Goal: Task Accomplishment & Management: Use online tool/utility

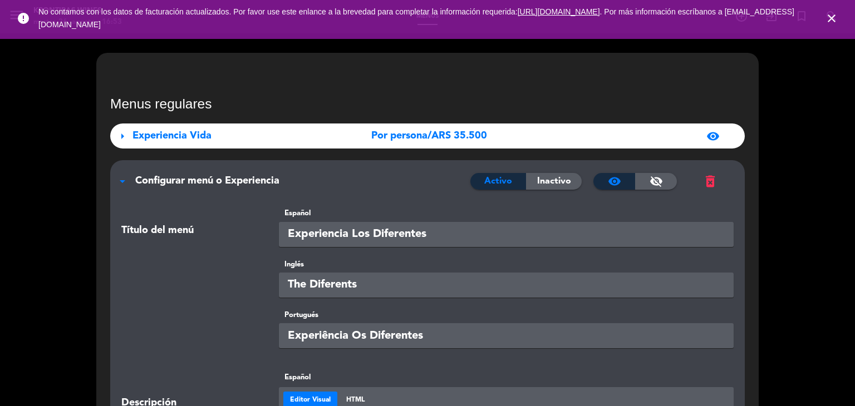
click at [835, 19] on icon "close" at bounding box center [831, 18] width 13 height 13
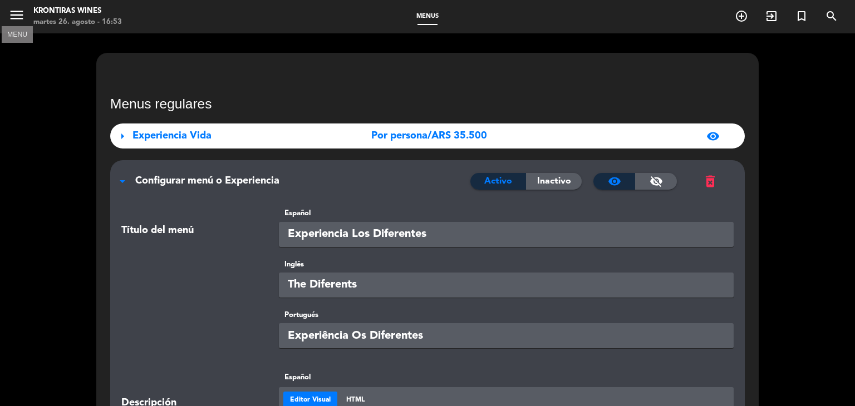
click at [13, 15] on icon "menu" at bounding box center [16, 15] width 17 height 17
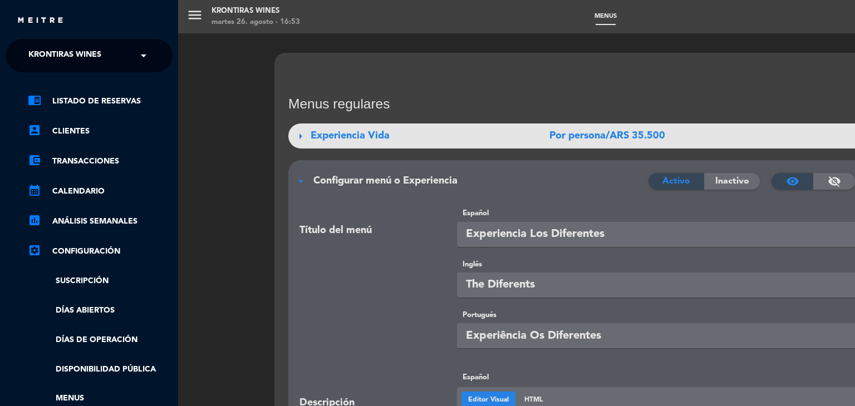
click at [114, 329] on ul "chrome_reader_mode Listado de Reservas account_box Clientes account_balance_wal…" at bounding box center [89, 280] width 167 height 370
click at [116, 337] on link "Días de Operación" at bounding box center [100, 340] width 145 height 13
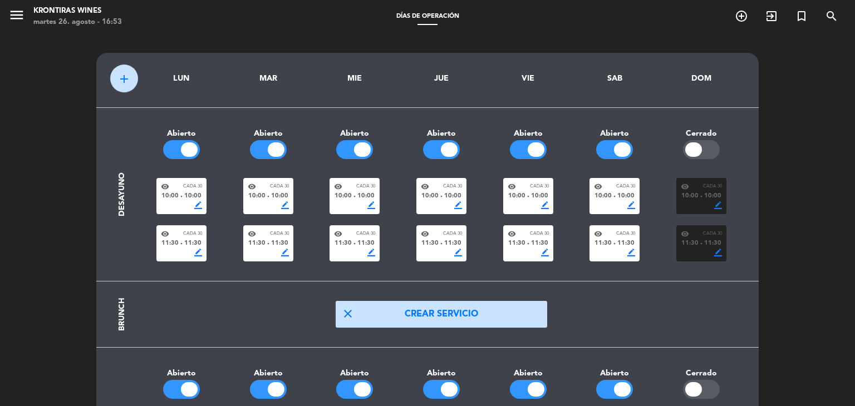
click at [199, 205] on span "border_color" at bounding box center [198, 206] width 8 height 8
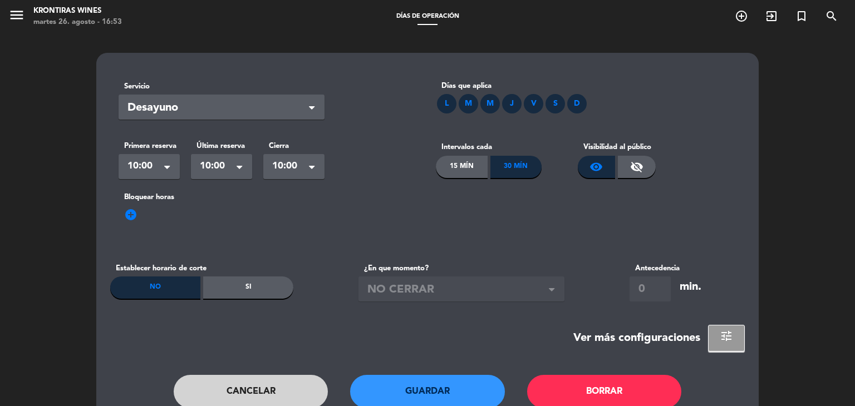
click at [168, 165] on span at bounding box center [167, 169] width 6 height 8
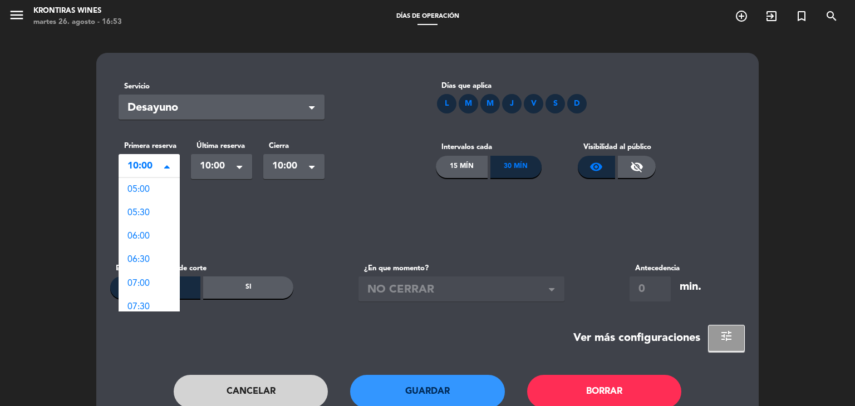
scroll to position [124, 0]
click at [151, 249] on div "09:00" at bounding box center [149, 253] width 61 height 23
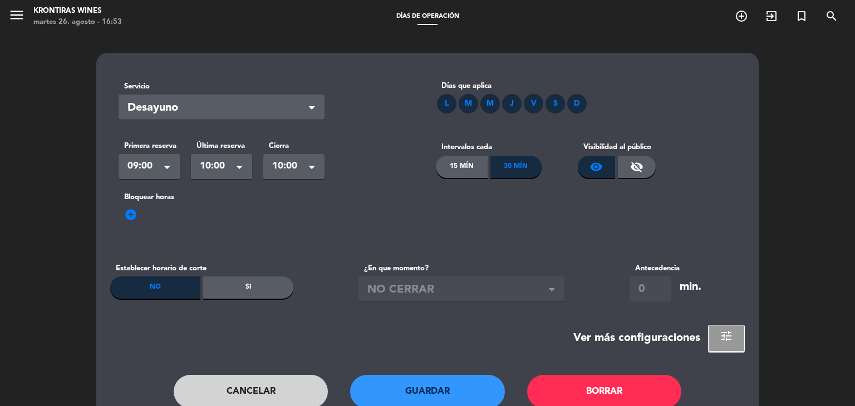
click at [214, 159] on span "10:00" at bounding box center [217, 167] width 35 height 16
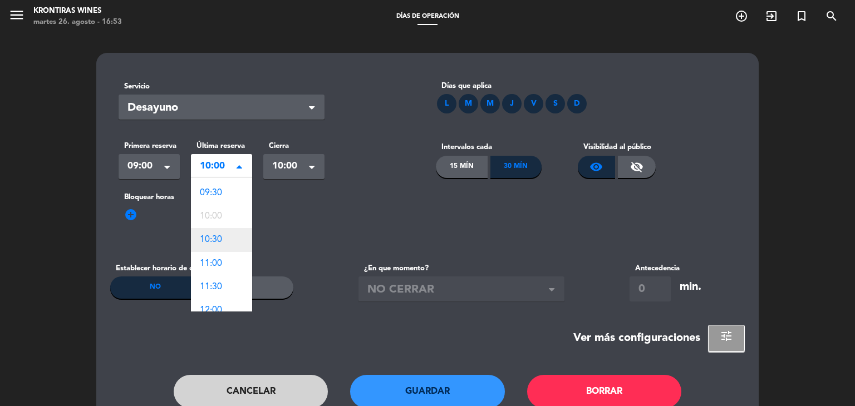
scroll to position [0, 0]
click at [223, 214] on div "09:30" at bounding box center [221, 213] width 61 height 23
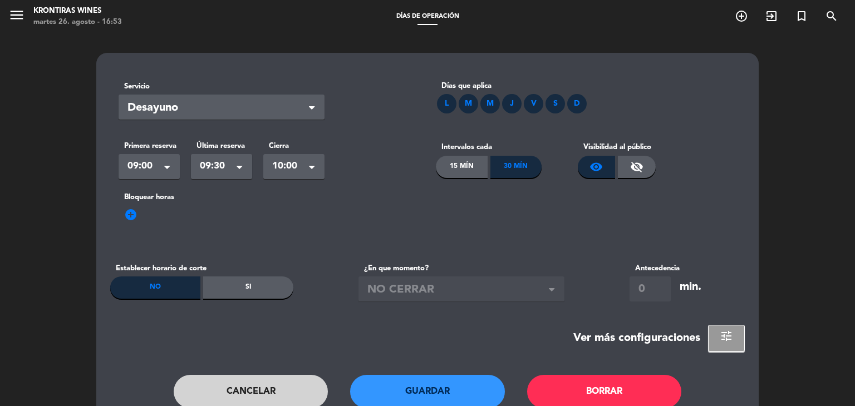
click at [280, 170] on span "10:00" at bounding box center [289, 167] width 35 height 16
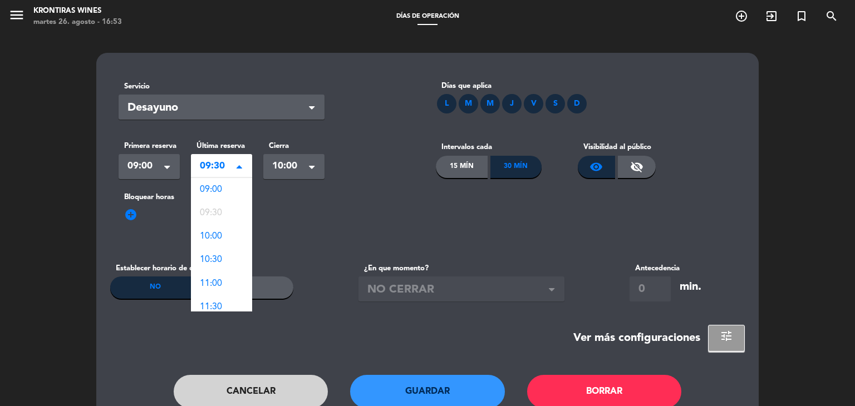
click at [232, 160] on span "09:30" at bounding box center [217, 167] width 35 height 16
click at [237, 194] on div "09:00" at bounding box center [221, 189] width 61 height 23
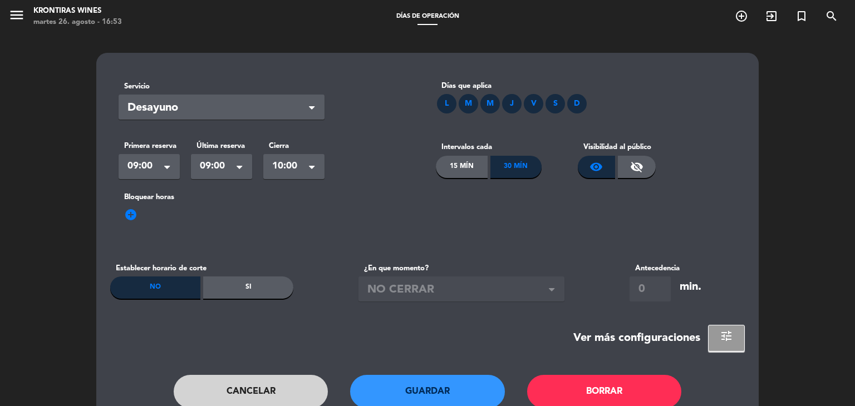
click at [276, 168] on span "10:00" at bounding box center [289, 167] width 35 height 16
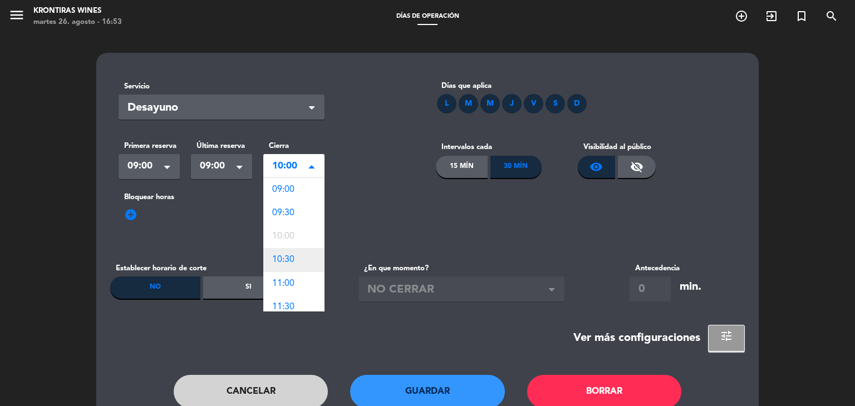
click at [298, 218] on div "09:30" at bounding box center [293, 213] width 61 height 23
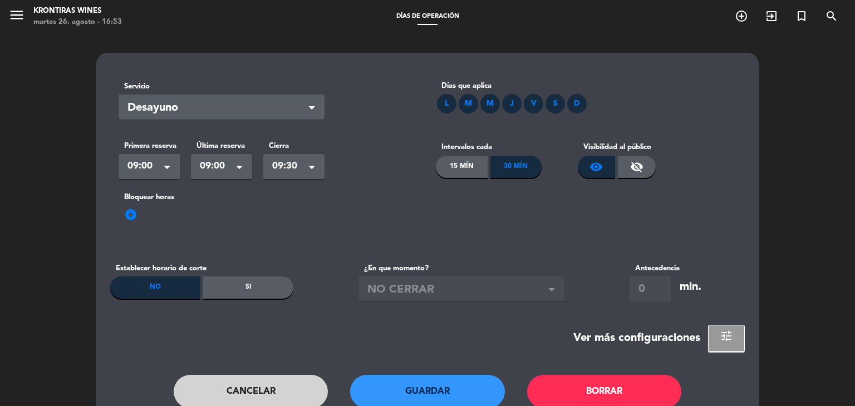
click at [580, 105] on div "D" at bounding box center [576, 103] width 19 height 19
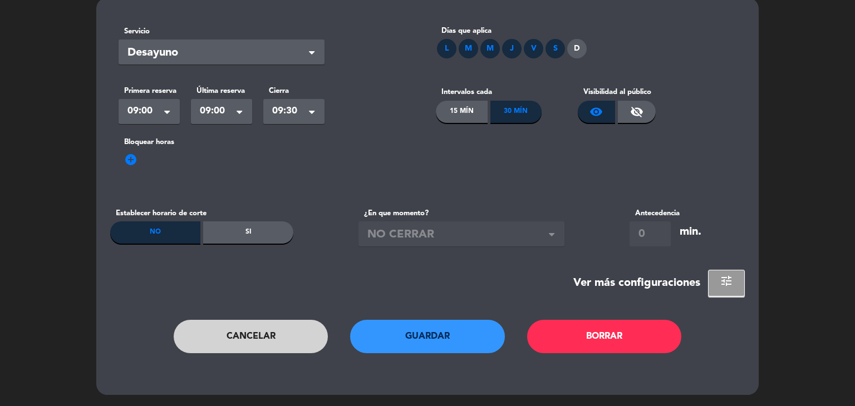
click at [400, 328] on button "Guardar" at bounding box center [427, 336] width 155 height 33
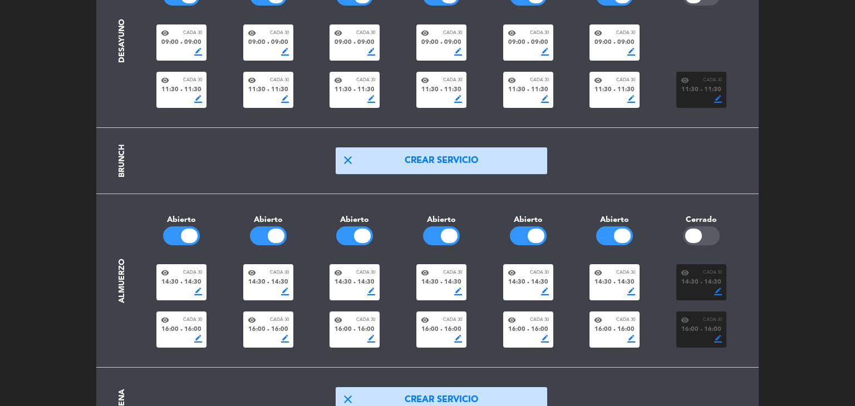
scroll to position [100, 0]
